Goal: Task Accomplishment & Management: Manage account settings

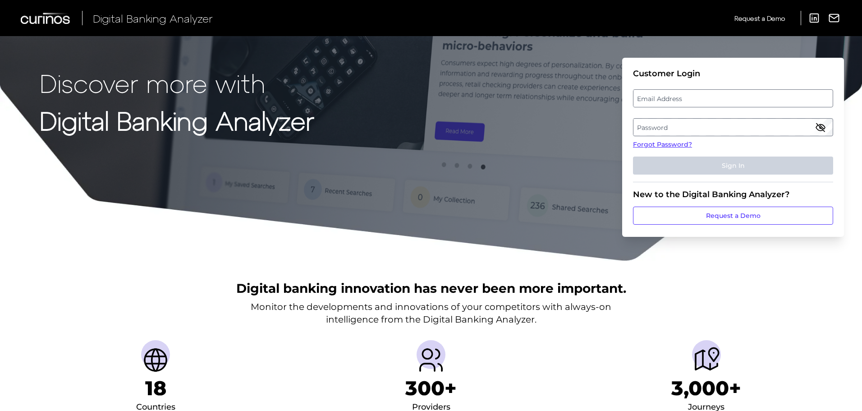
click at [696, 104] on label "Email Address" at bounding box center [733, 98] width 199 height 16
click at [696, 104] on input "email" at bounding box center [733, 98] width 200 height 18
click at [695, 101] on input "email" at bounding box center [733, 98] width 200 height 18
click at [695, 101] on input "Email Address" at bounding box center [733, 98] width 200 height 18
type input "[EMAIL_ADDRESS][DOMAIN_NAME]"
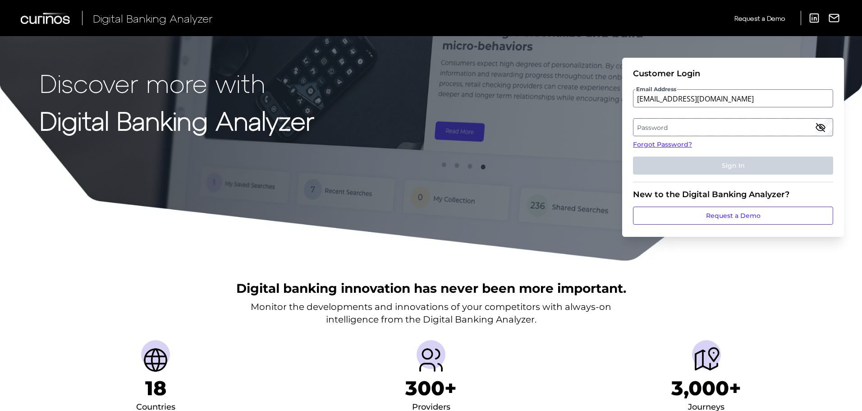
click at [664, 122] on label "Password" at bounding box center [733, 127] width 199 height 16
click at [678, 142] on link "Forgot Password?" at bounding box center [733, 144] width 200 height 9
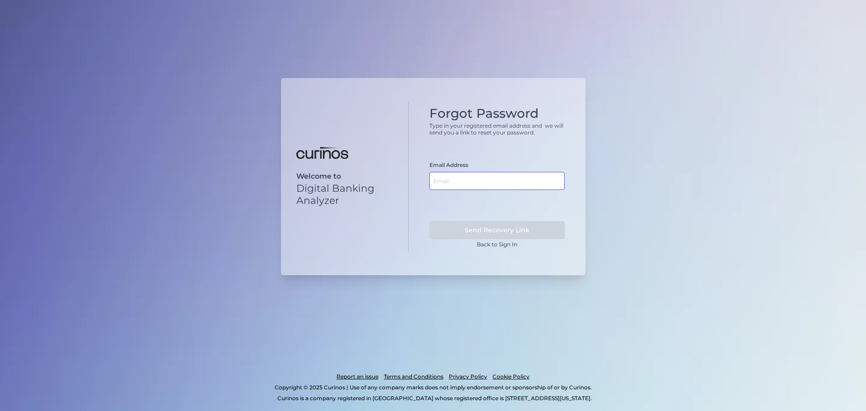
click at [447, 182] on input "text" at bounding box center [496, 181] width 135 height 18
type input "ahobbins@bethpagefcu.com"
click at [481, 244] on link "Back to Sign In" at bounding box center [497, 244] width 41 height 7
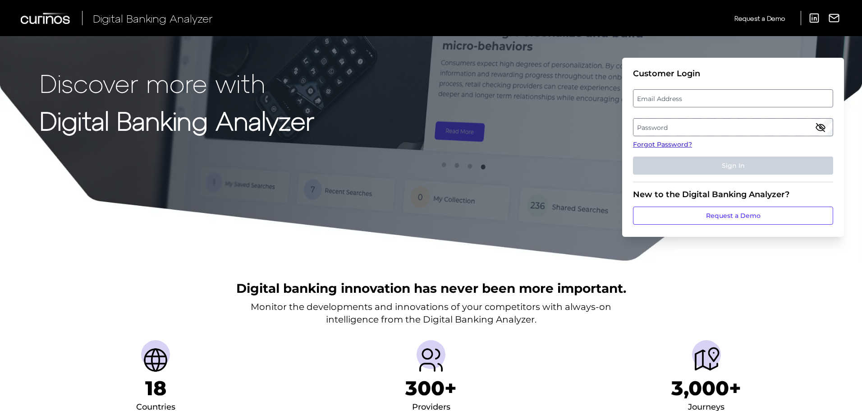
click at [678, 143] on link "Forgot Password?" at bounding box center [733, 144] width 200 height 9
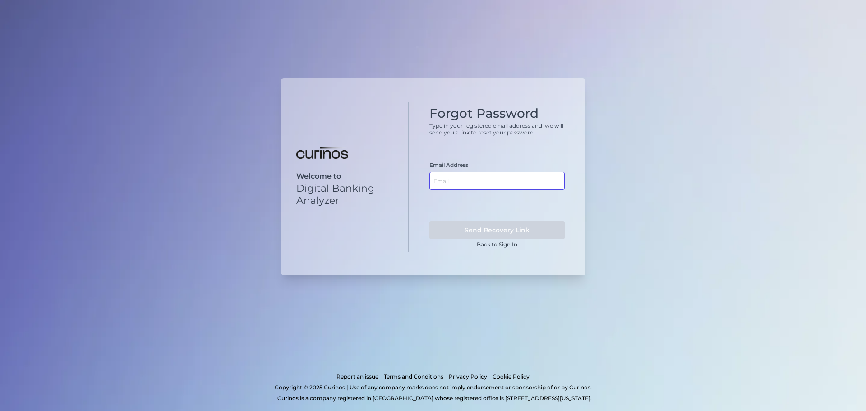
click at [463, 179] on input "text" at bounding box center [496, 181] width 135 height 18
type input "ahobbins@bethpagefcu.com"
click at [451, 231] on button "Send Recovery Link" at bounding box center [496, 230] width 135 height 18
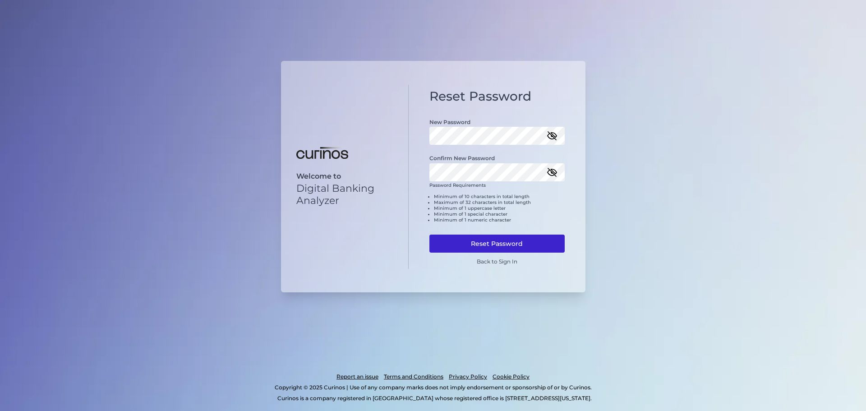
click at [471, 237] on button "Reset Password" at bounding box center [496, 244] width 135 height 18
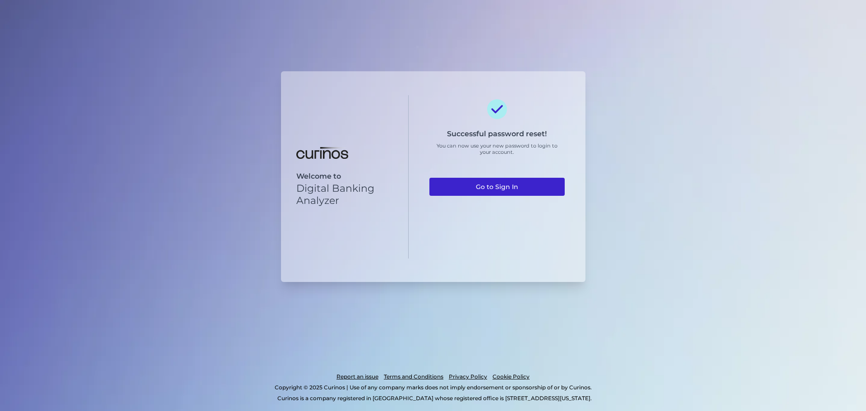
click at [458, 188] on link "Go to Sign In" at bounding box center [496, 187] width 135 height 18
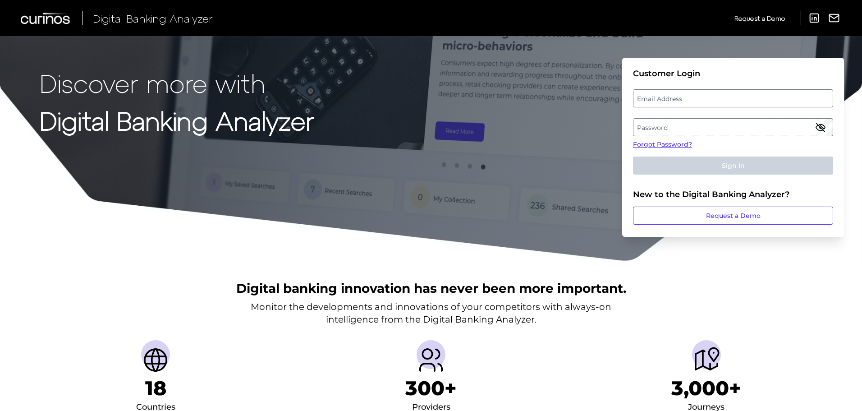
click at [682, 99] on label "Email Address" at bounding box center [733, 98] width 199 height 16
click at [682, 99] on input "email" at bounding box center [733, 98] width 200 height 18
type input "[EMAIL_ADDRESS][DOMAIN_NAME]"
click at [663, 123] on label "Password" at bounding box center [733, 127] width 199 height 16
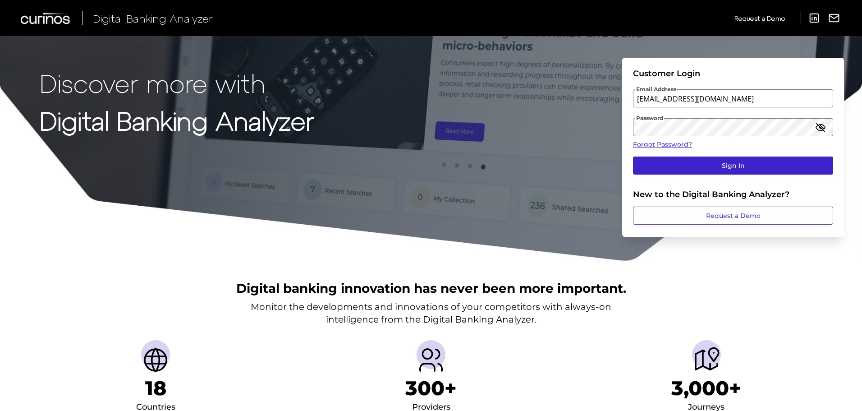
click at [711, 171] on button "Sign In" at bounding box center [733, 166] width 200 height 18
